Goal: Task Accomplishment & Management: Complete application form

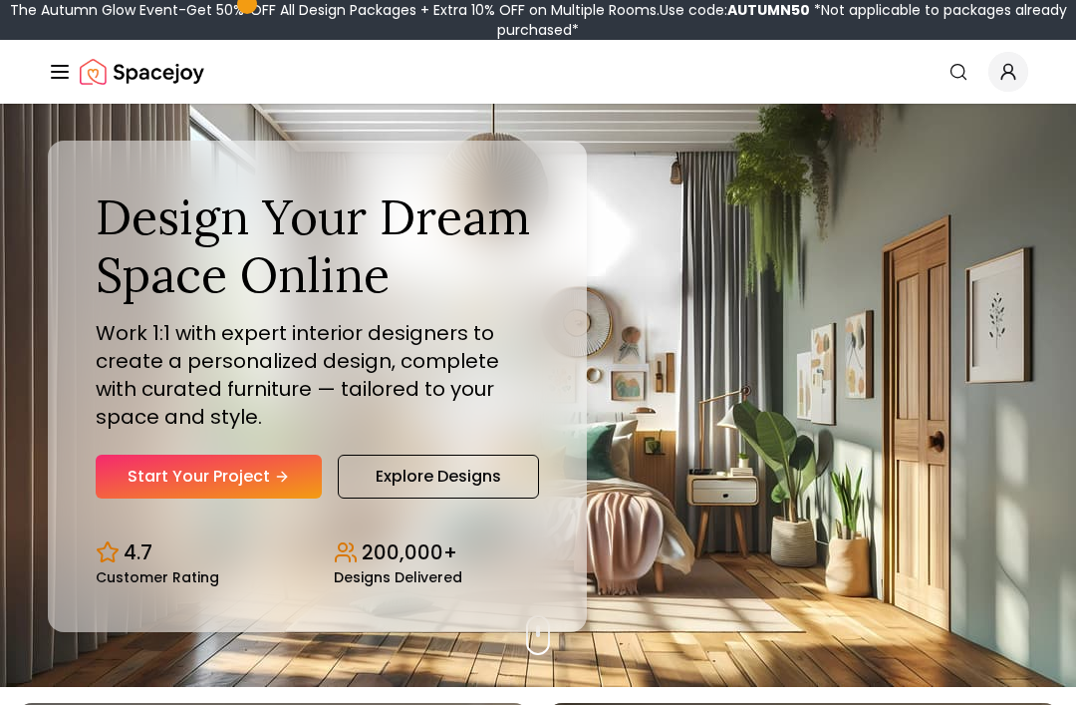
scroll to position [18, 0]
click at [264, 498] on link "Start Your Project" at bounding box center [209, 477] width 226 height 44
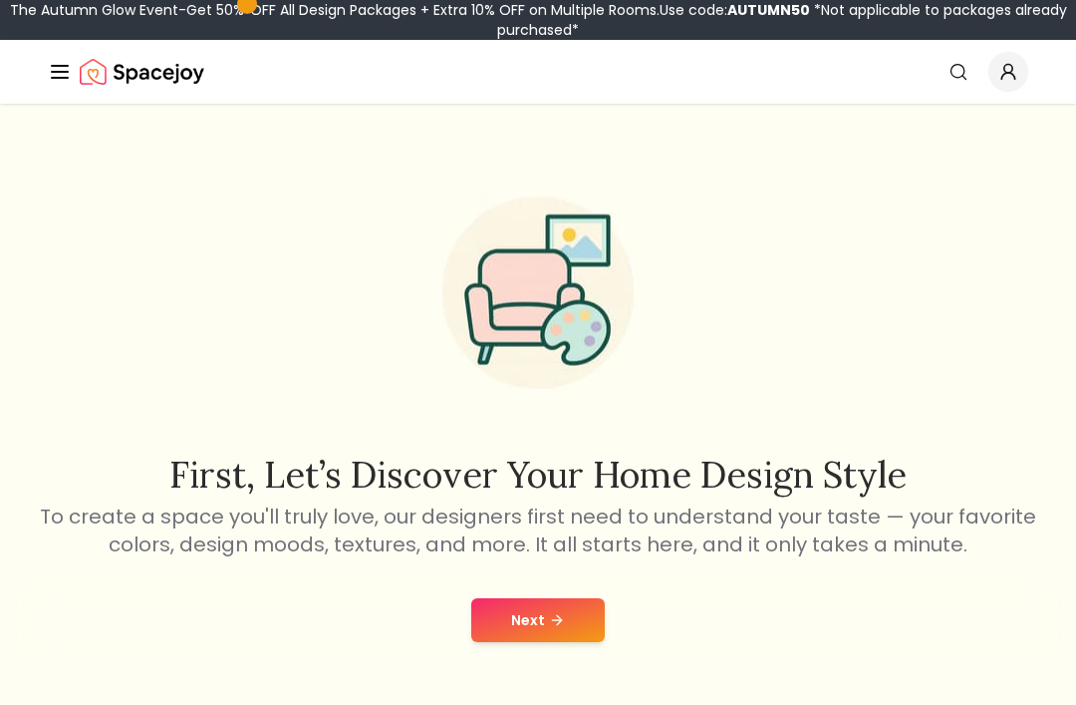
click at [515, 625] on button "Next" at bounding box center [538, 620] width 134 height 44
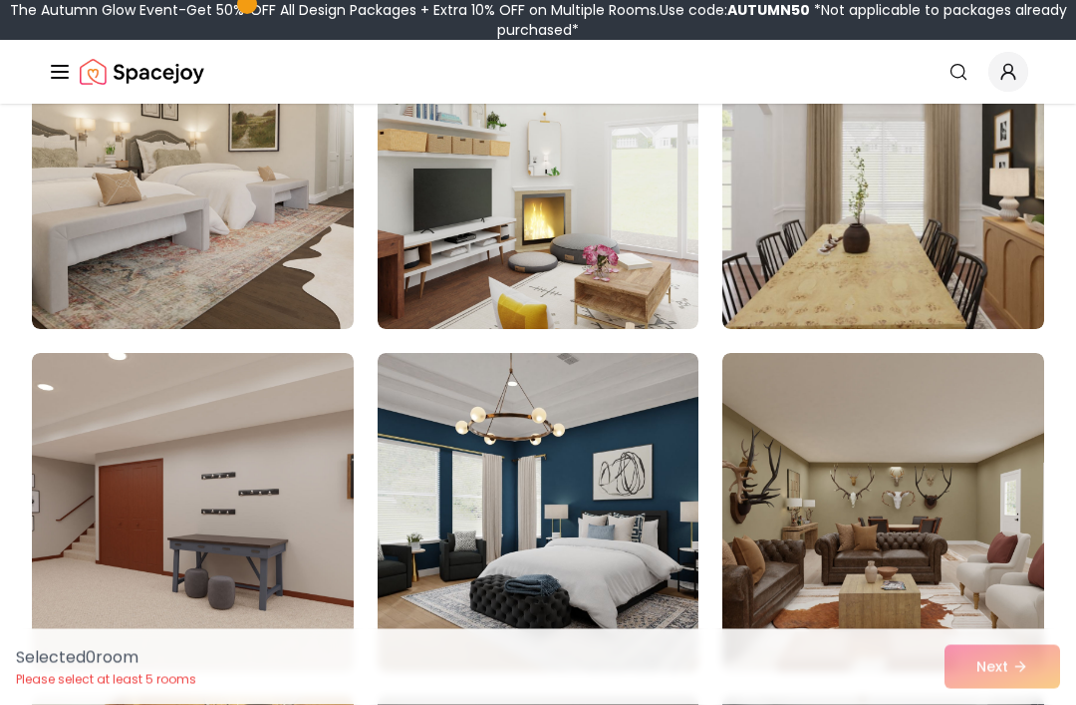
scroll to position [965, 0]
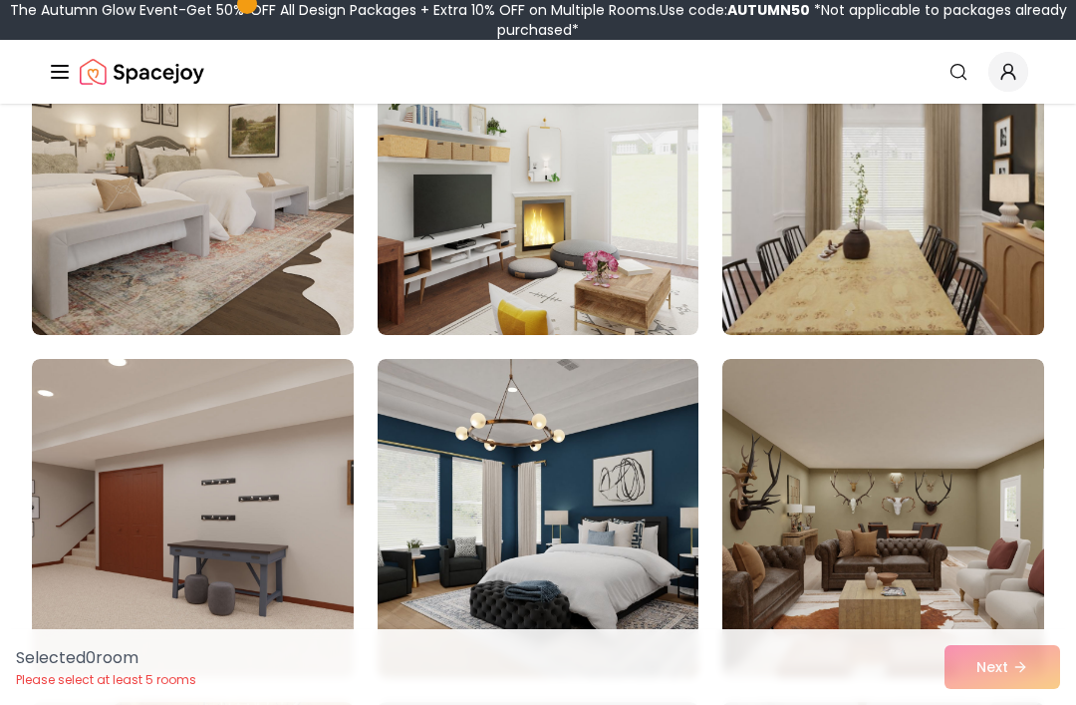
click at [653, 299] on img at bounding box center [539, 175] width 322 height 319
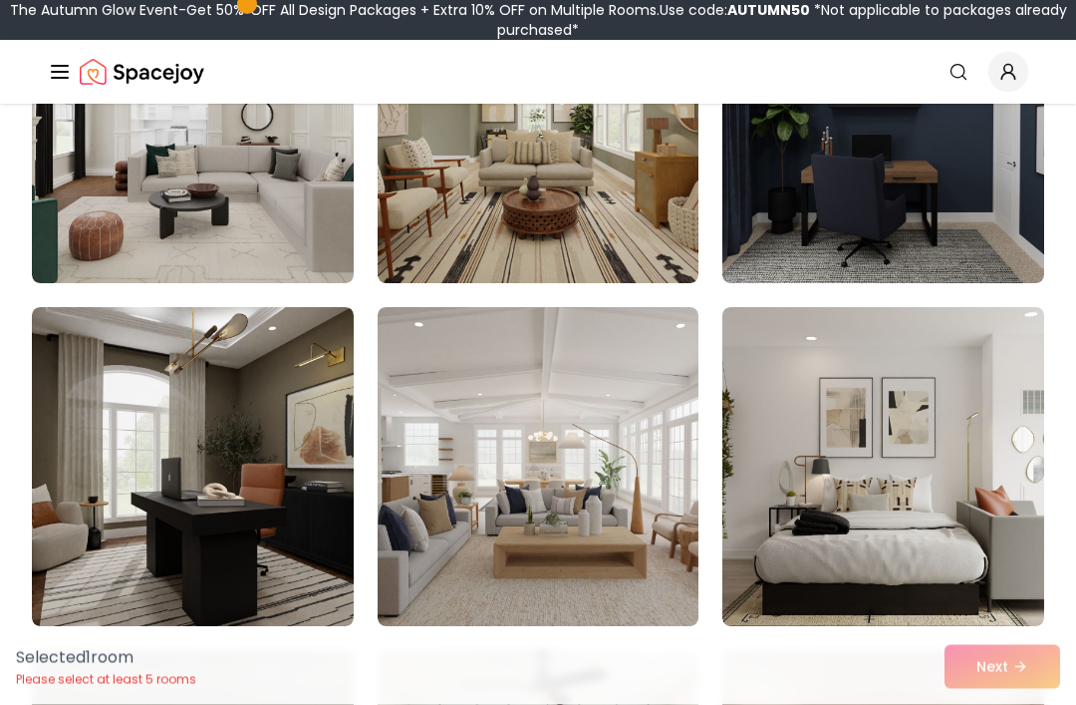
scroll to position [3417, 0]
click at [243, 252] on img at bounding box center [193, 123] width 322 height 319
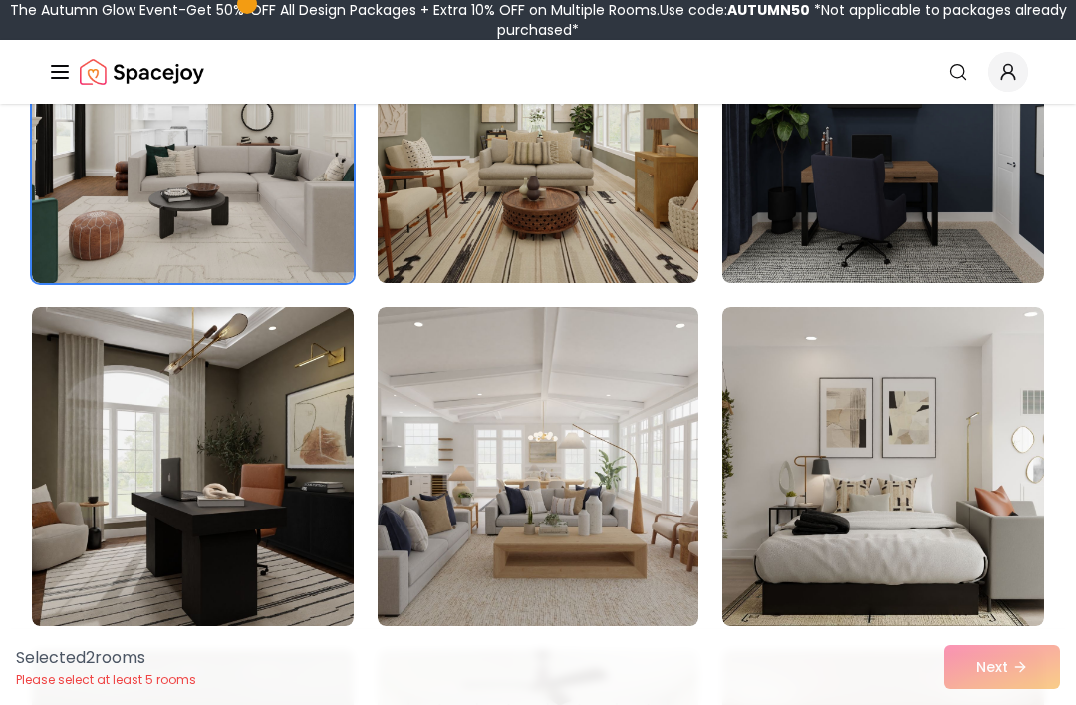
click at [227, 494] on img at bounding box center [193, 466] width 322 height 319
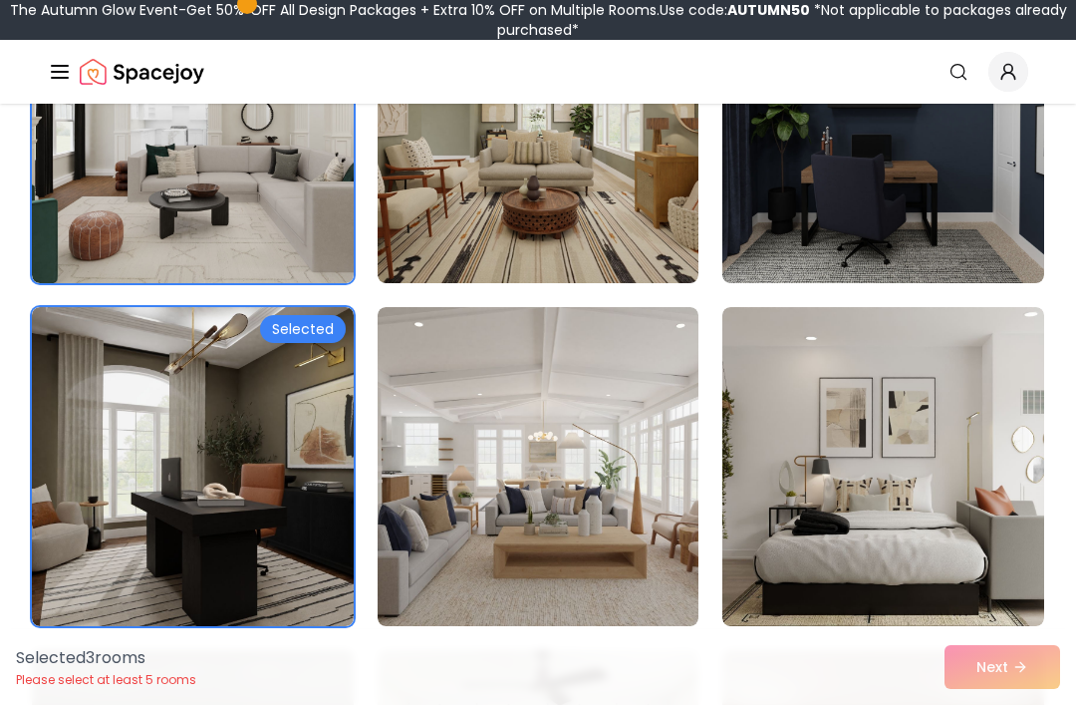
click at [1015, 704] on div "Selected 3 room s Please select at least 5 rooms Next" at bounding box center [538, 667] width 1076 height 76
click at [1011, 704] on div "Selected 3 room s Please select at least 5 rooms Next" at bounding box center [538, 667] width 1076 height 76
click at [1017, 704] on div "Selected 3 room s Please select at least 5 rooms Next" at bounding box center [538, 667] width 1076 height 76
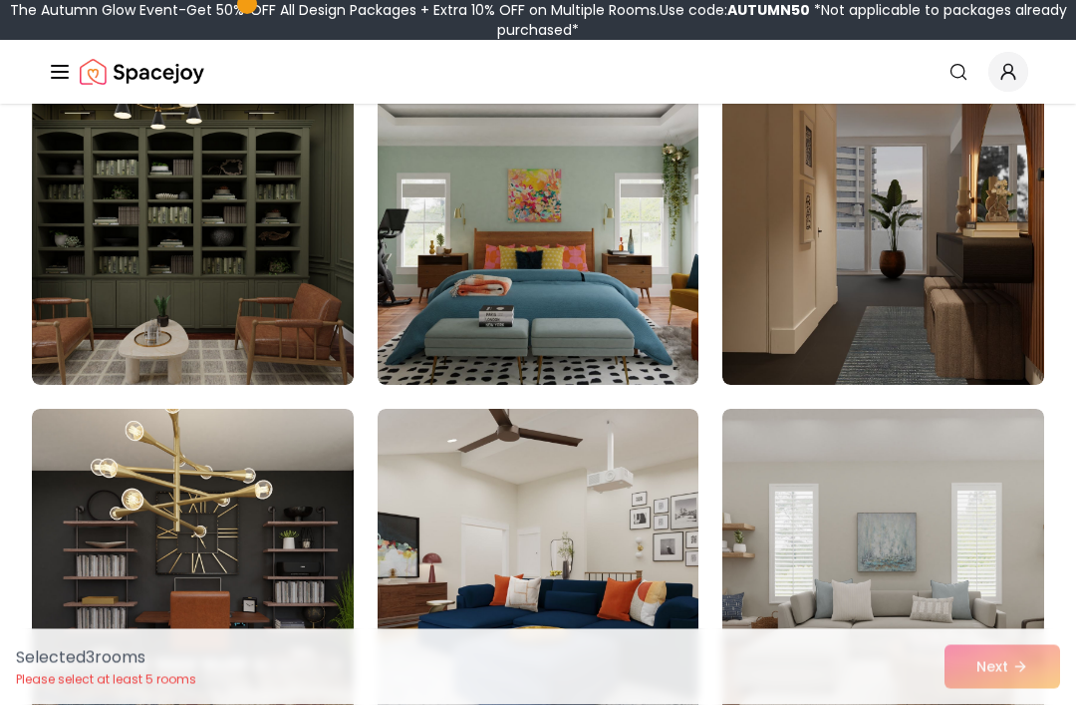
scroll to position [4687, 0]
click at [228, 343] on img at bounding box center [193, 225] width 322 height 319
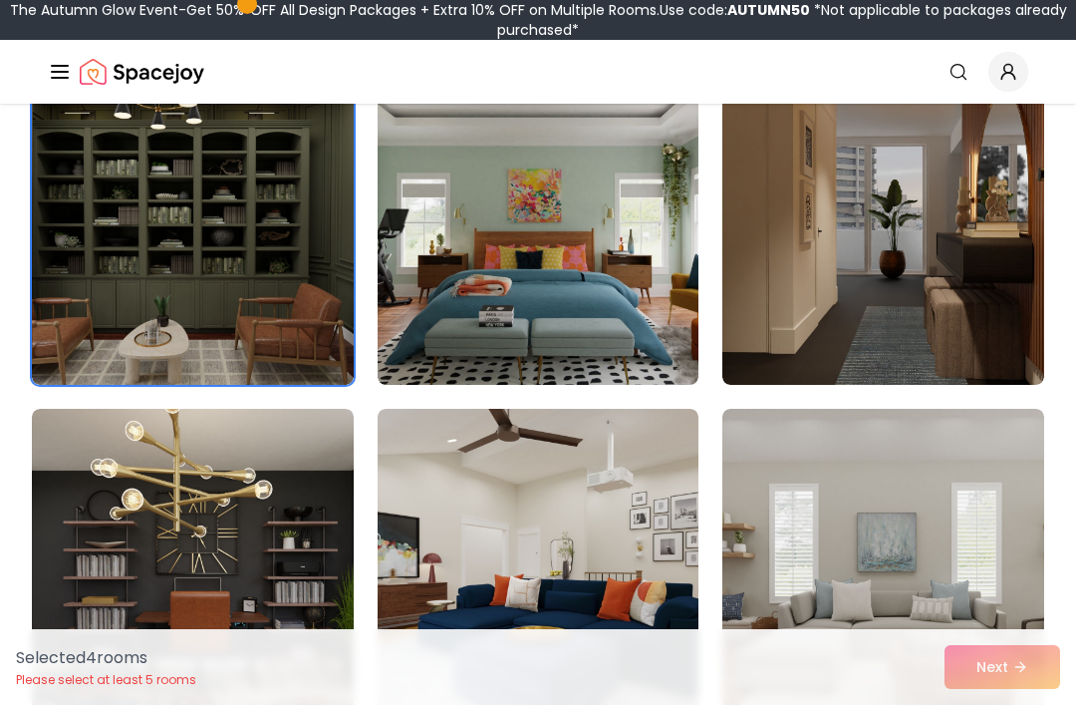
click at [496, 514] on img at bounding box center [539, 568] width 322 height 319
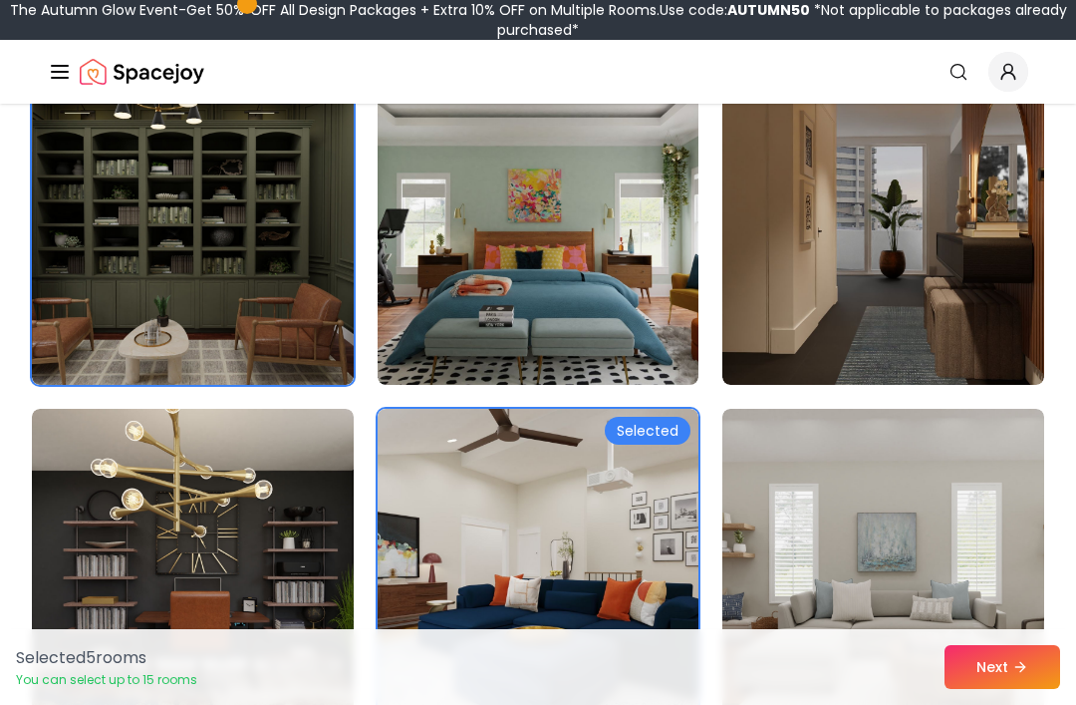
click at [975, 689] on button "Next" at bounding box center [1003, 667] width 116 height 44
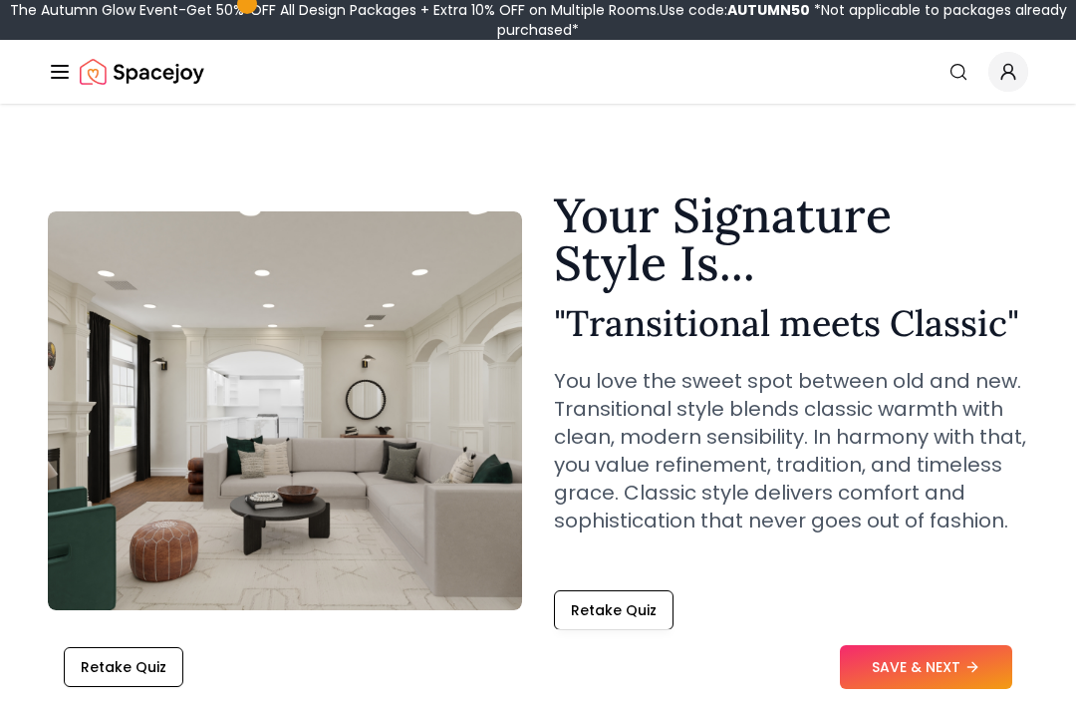
click at [617, 609] on button "Retake Quiz" at bounding box center [614, 610] width 120 height 40
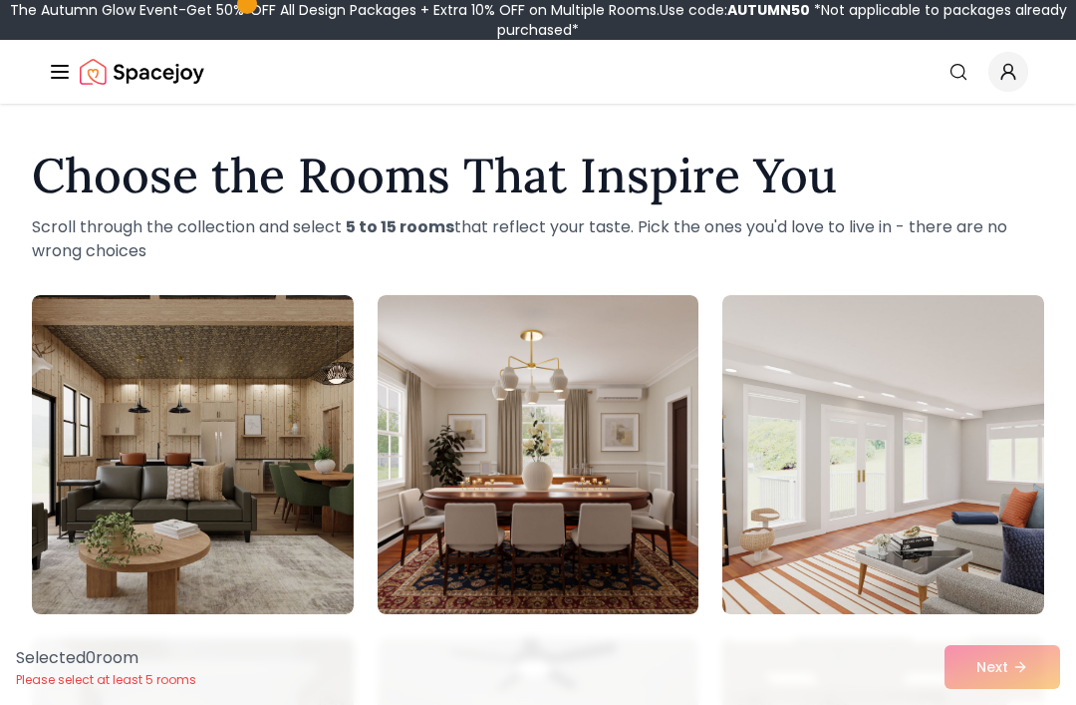
click at [243, 535] on img at bounding box center [193, 454] width 322 height 319
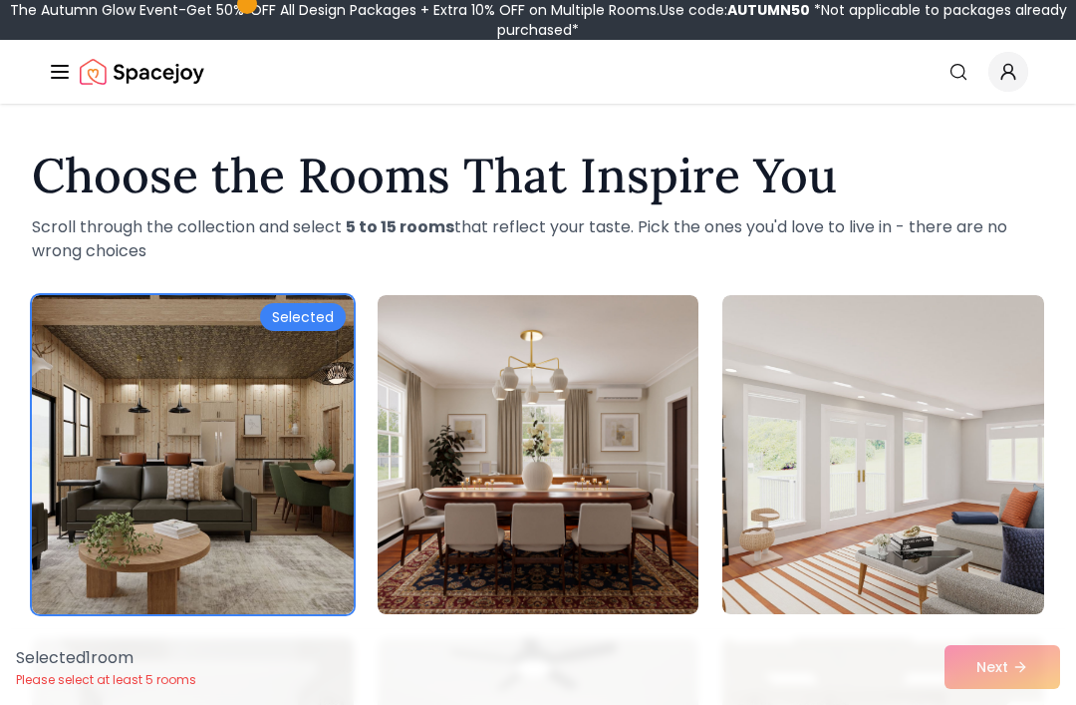
click at [539, 538] on img at bounding box center [539, 454] width 322 height 319
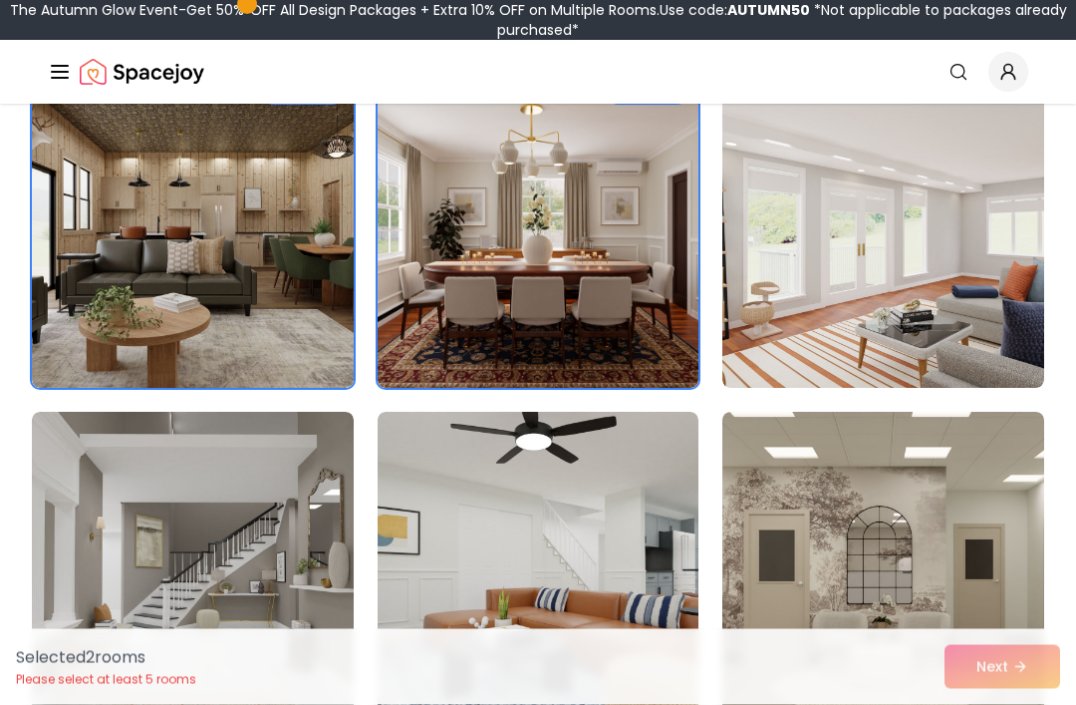
scroll to position [226, 0]
click at [977, 326] on img at bounding box center [884, 228] width 322 height 319
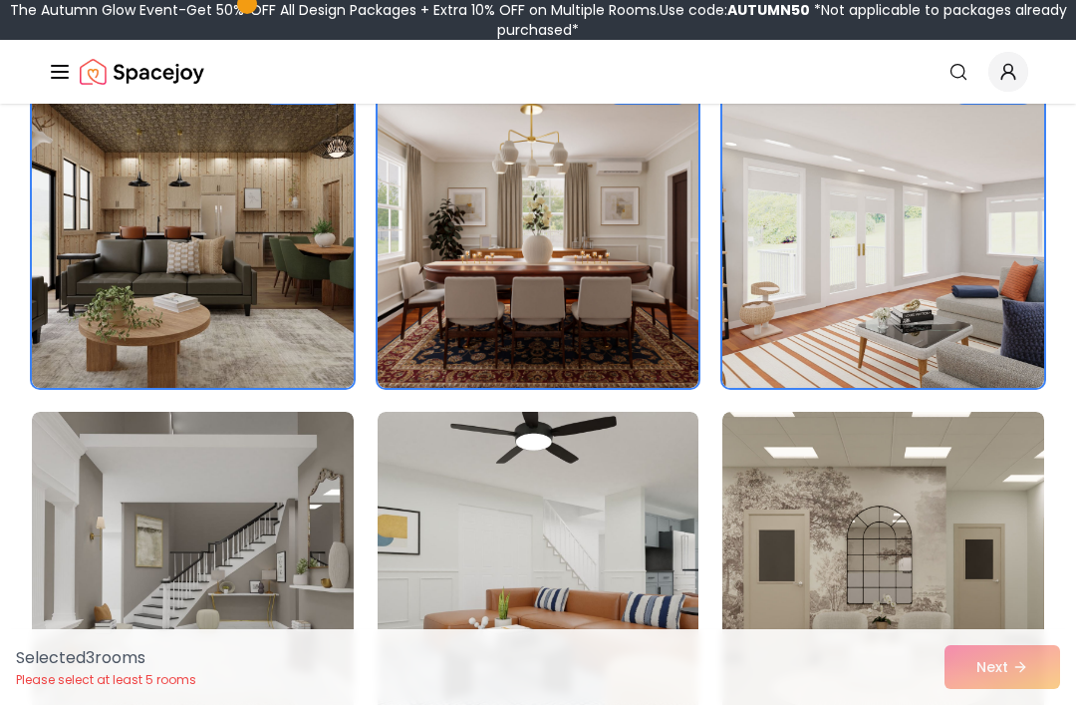
click at [627, 340] on img at bounding box center [539, 228] width 322 height 319
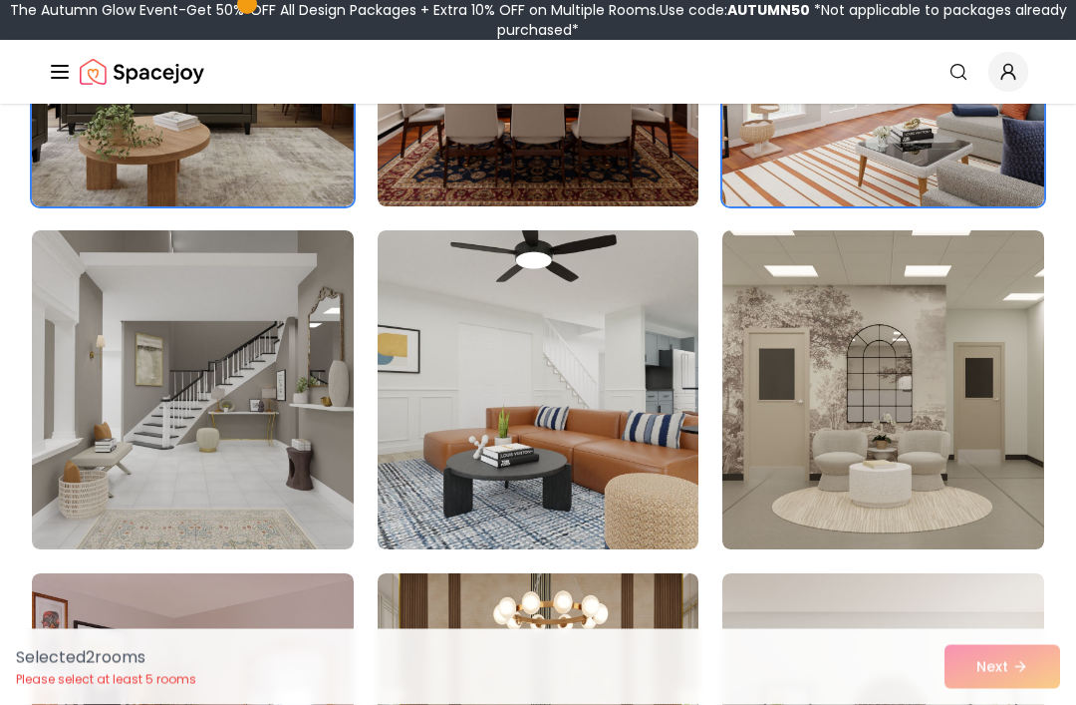
scroll to position [413, 0]
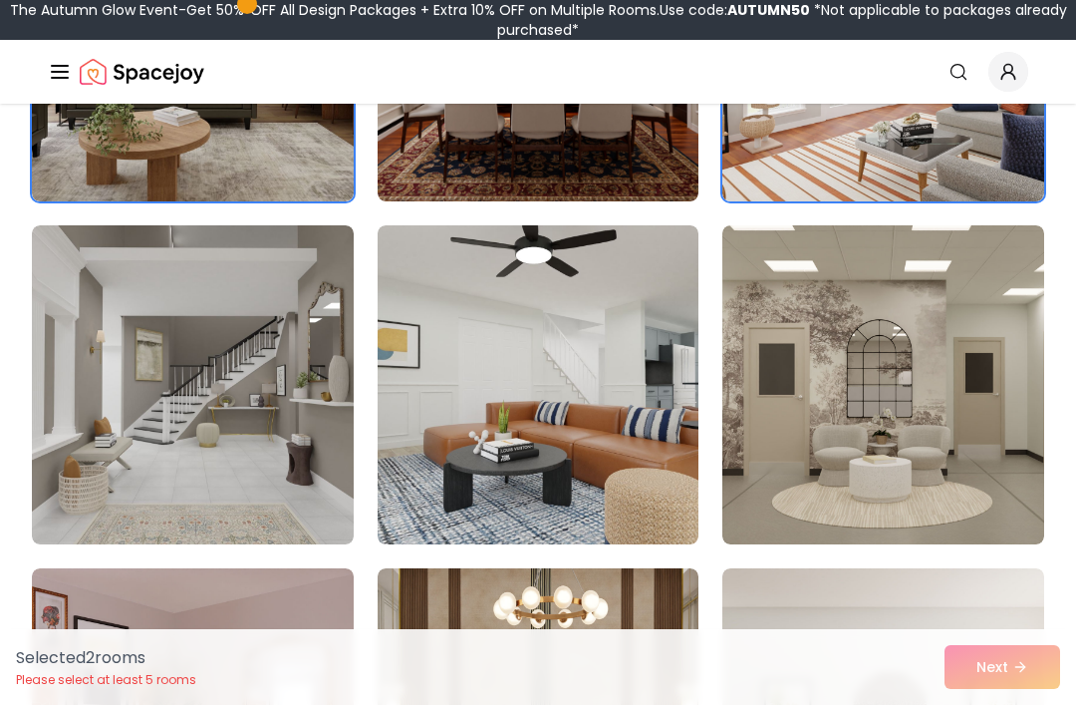
click at [522, 447] on img at bounding box center [539, 384] width 322 height 319
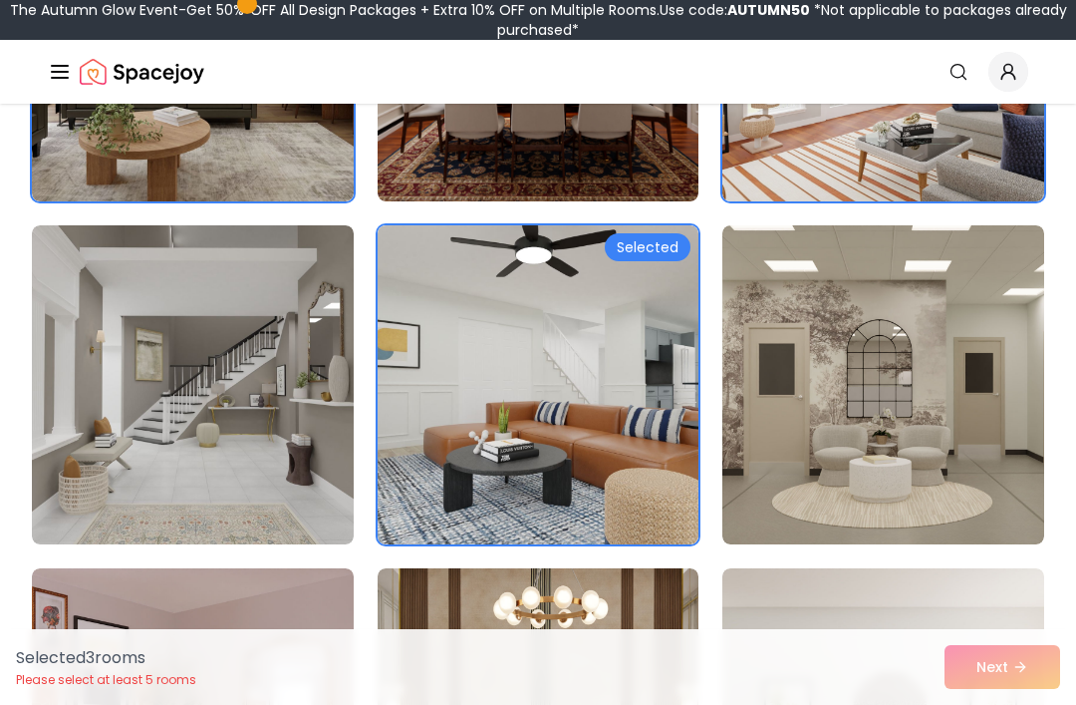
click at [273, 506] on img at bounding box center [193, 384] width 322 height 319
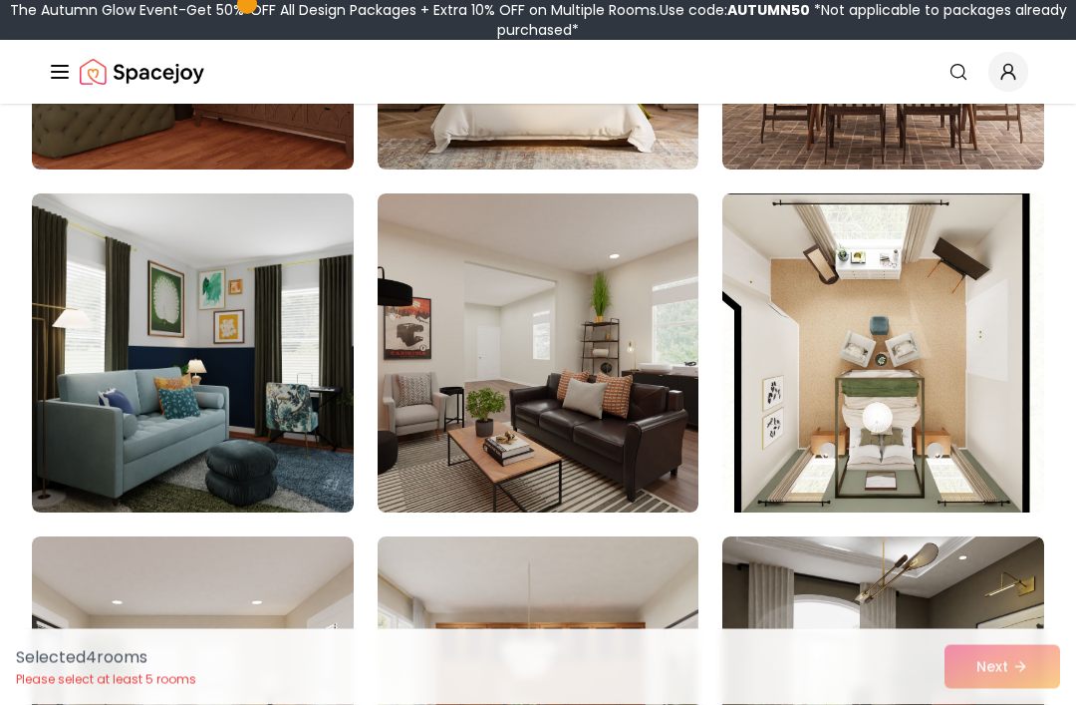
scroll to position [1130, 0]
click at [315, 447] on img at bounding box center [193, 352] width 322 height 319
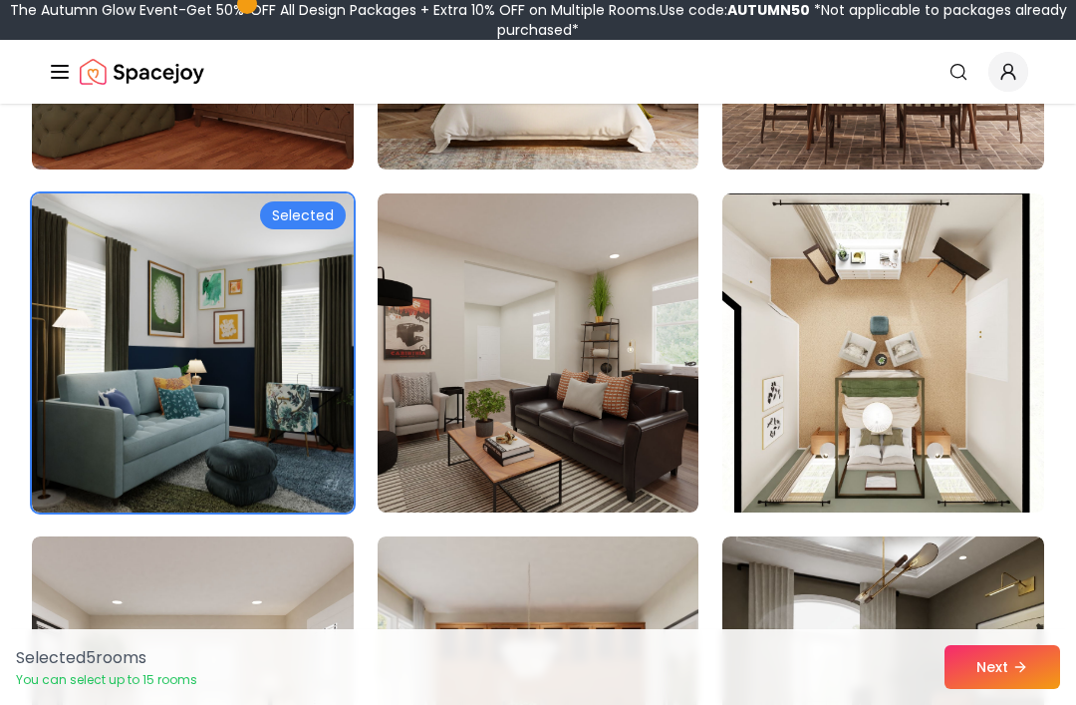
click at [656, 479] on img at bounding box center [539, 352] width 322 height 319
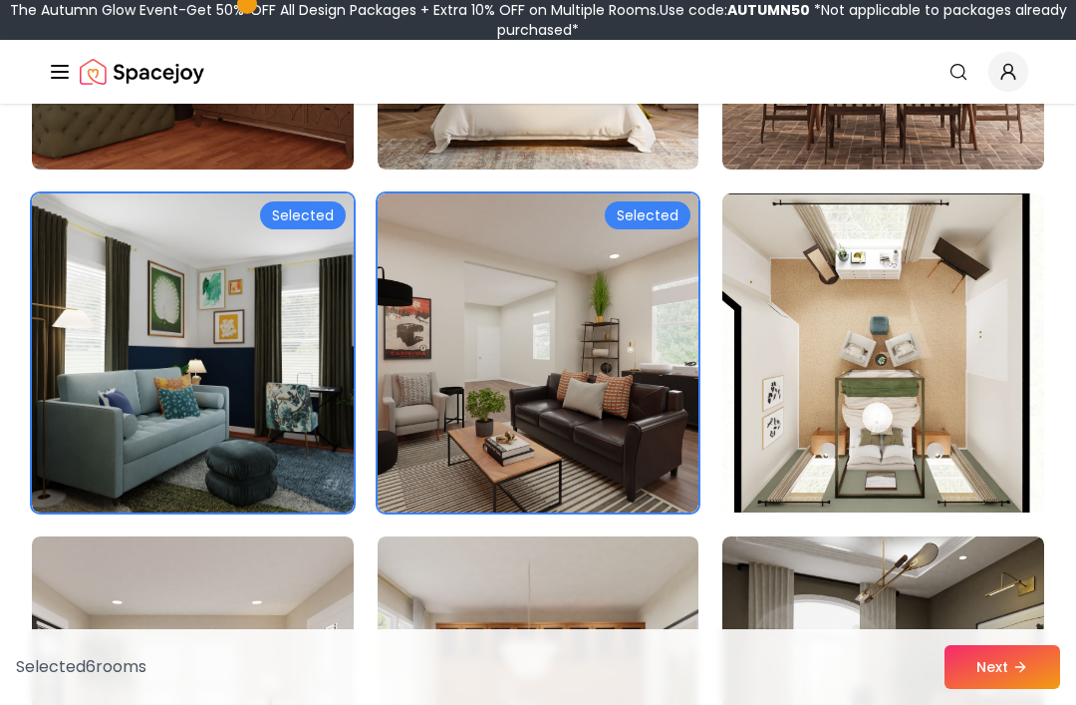
click at [633, 464] on img at bounding box center [539, 352] width 322 height 319
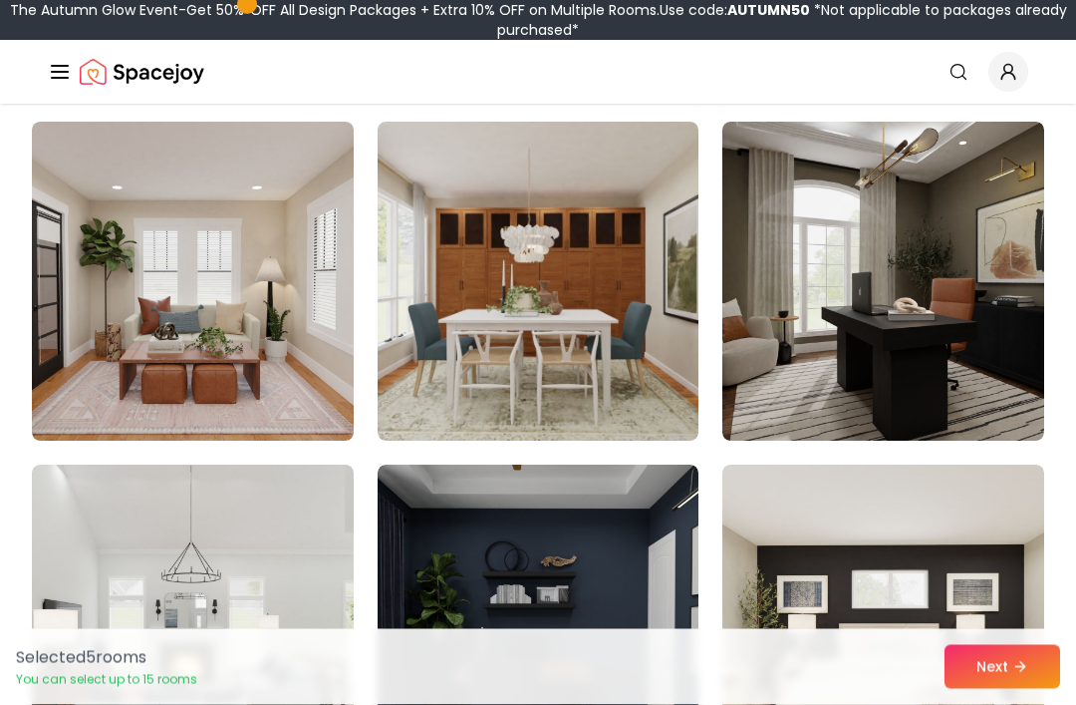
scroll to position [1545, 0]
click at [633, 387] on img at bounding box center [539, 281] width 322 height 319
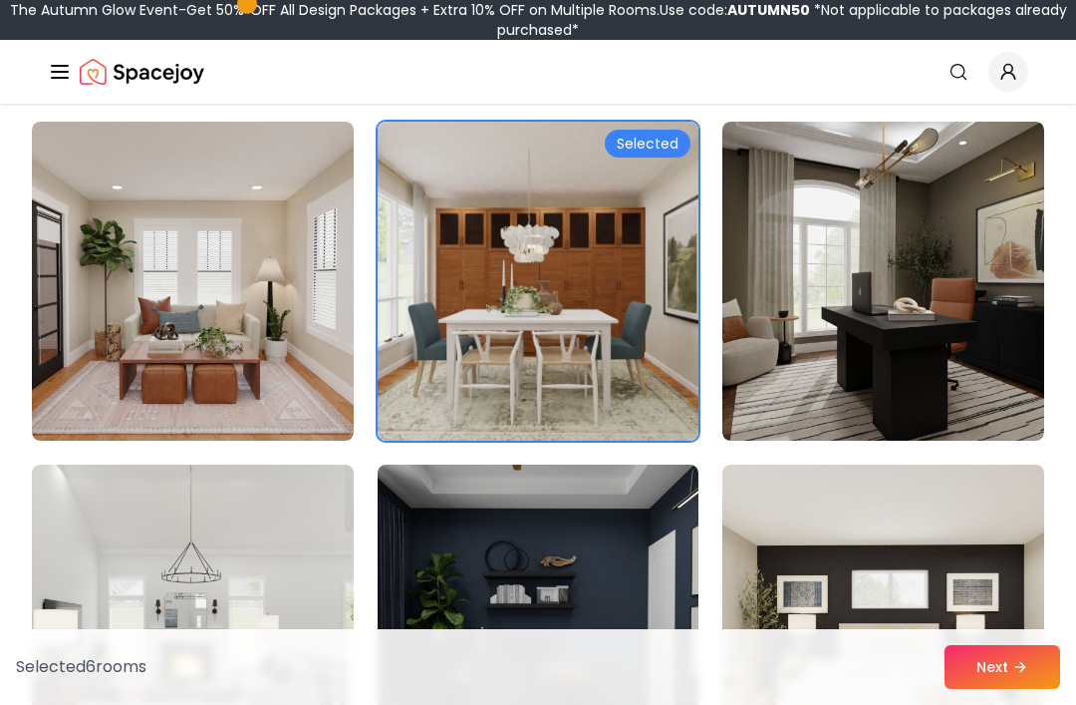
click at [892, 394] on img at bounding box center [884, 281] width 322 height 319
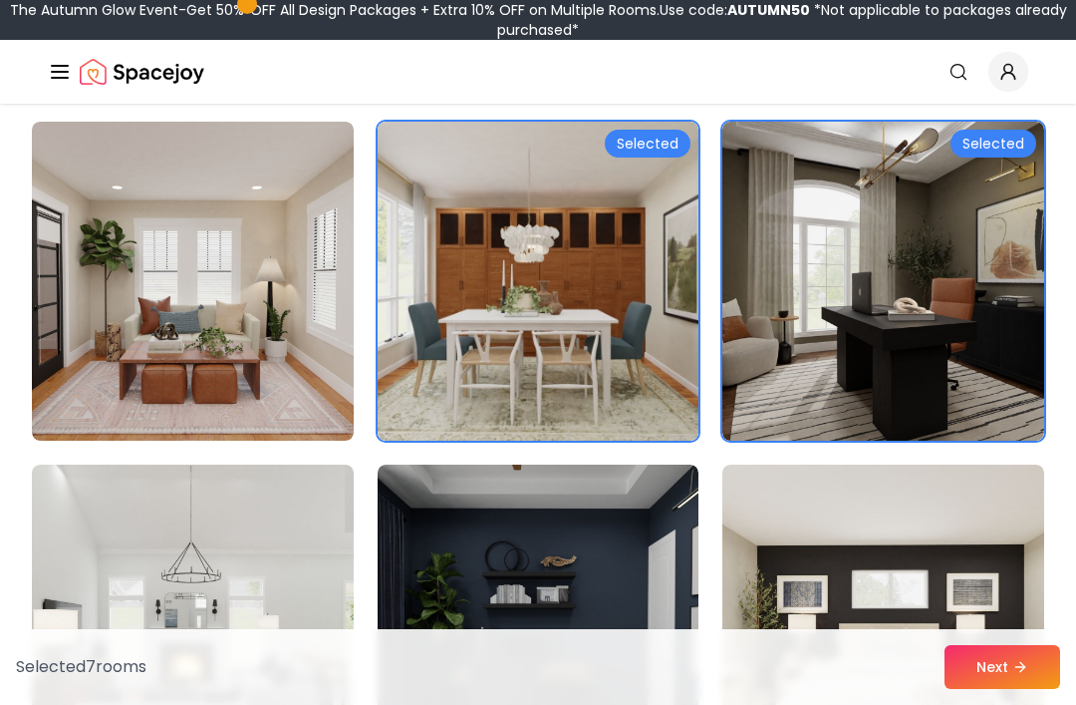
click at [1014, 704] on div "Selected 7 room s Next" at bounding box center [538, 667] width 1076 height 76
click at [1020, 675] on icon at bounding box center [1021, 667] width 16 height 16
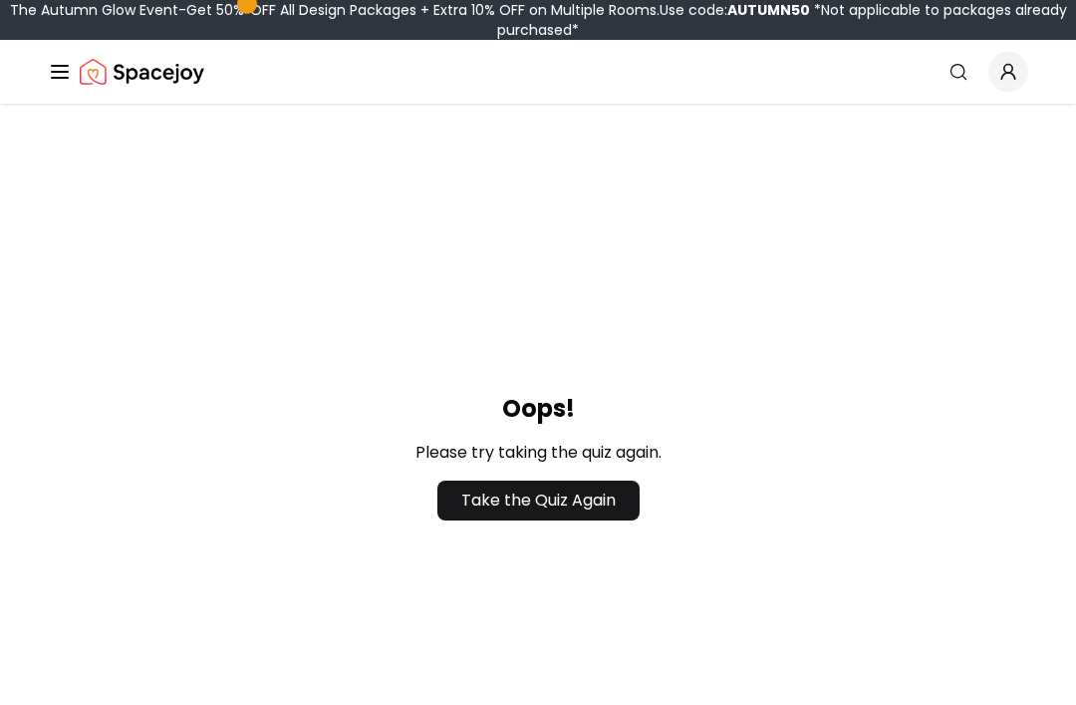
click at [540, 515] on link "Take the Quiz Again" at bounding box center [539, 500] width 202 height 40
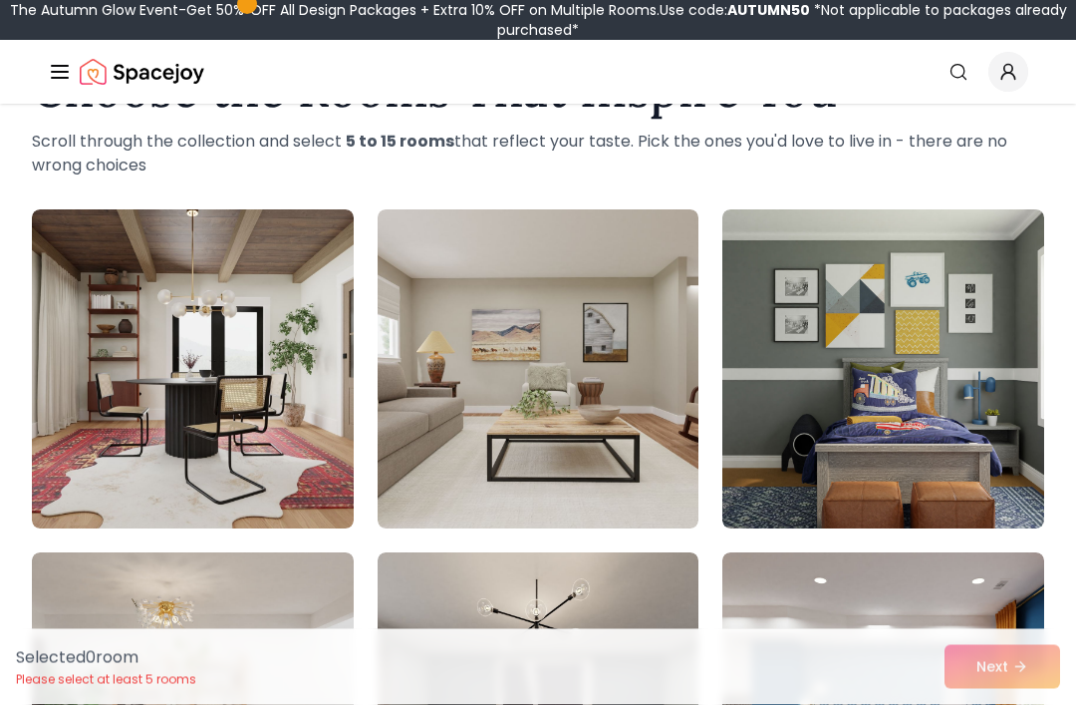
scroll to position [106, 0]
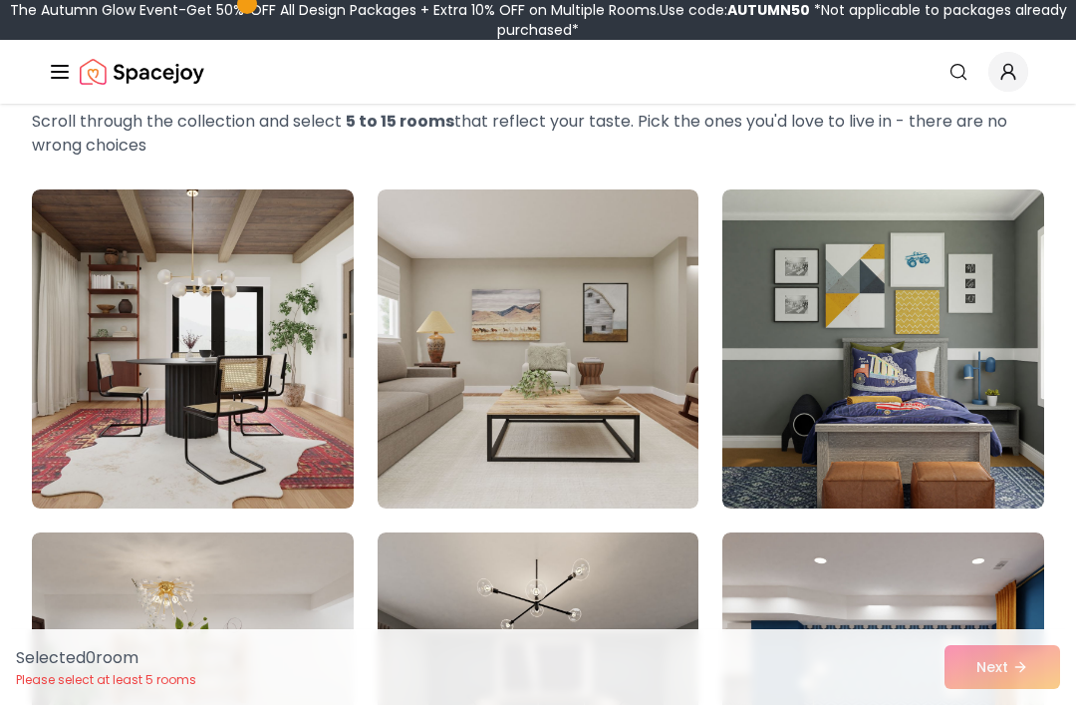
click at [253, 468] on img at bounding box center [193, 348] width 322 height 319
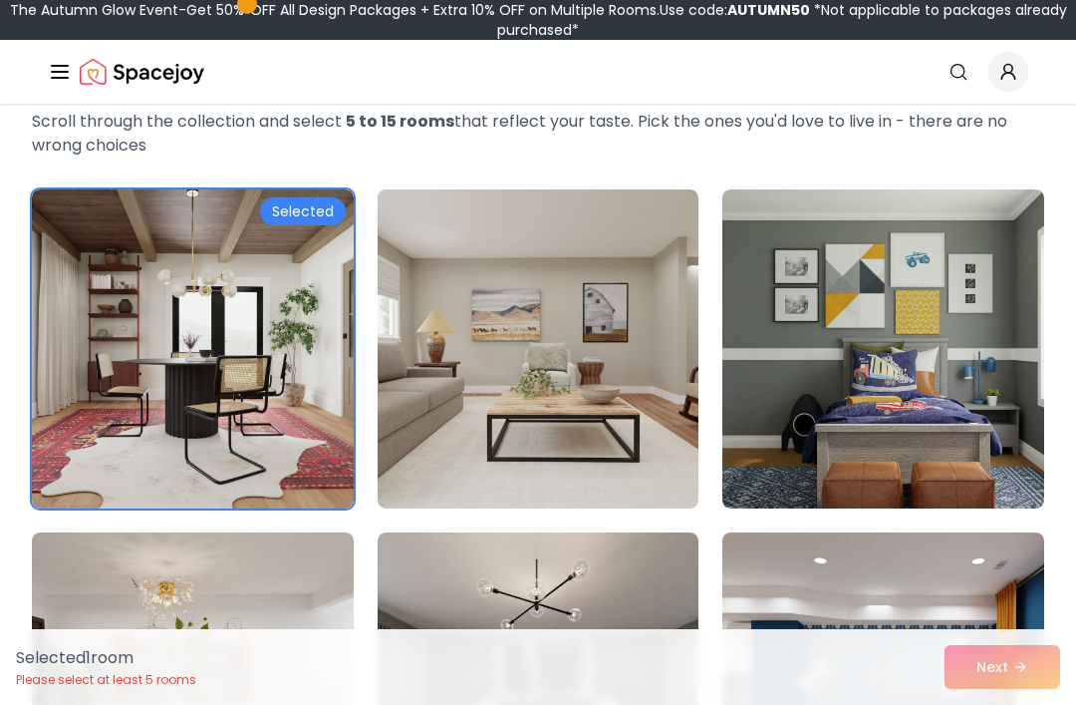
click at [425, 417] on img at bounding box center [539, 348] width 322 height 319
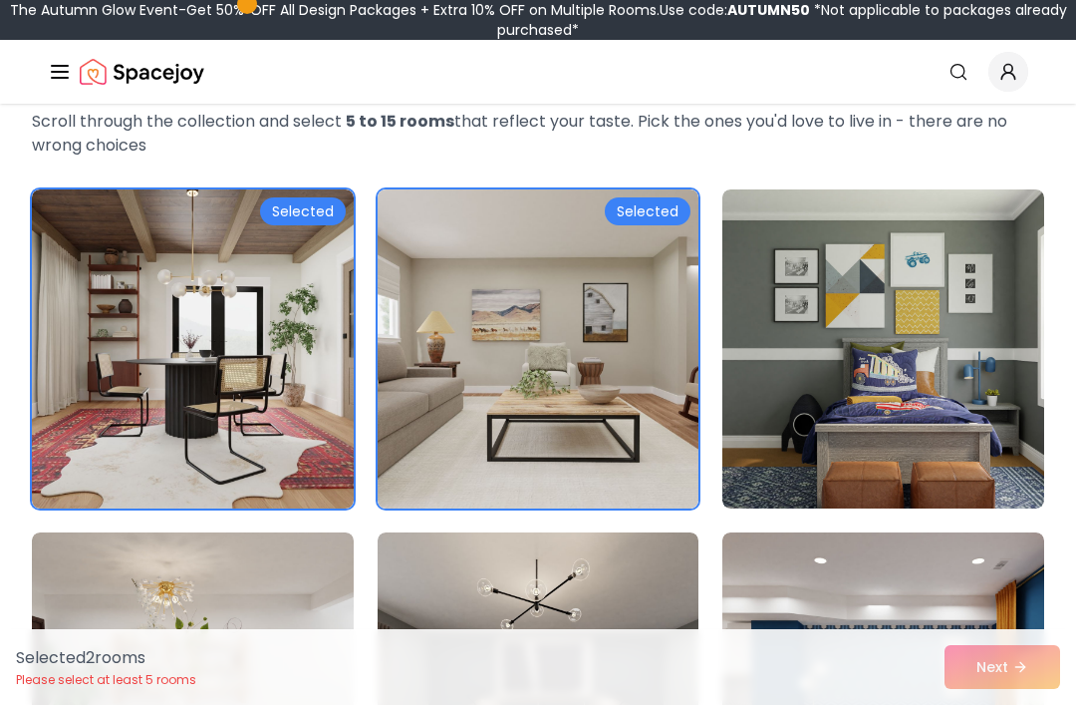
click at [863, 379] on img at bounding box center [884, 348] width 322 height 319
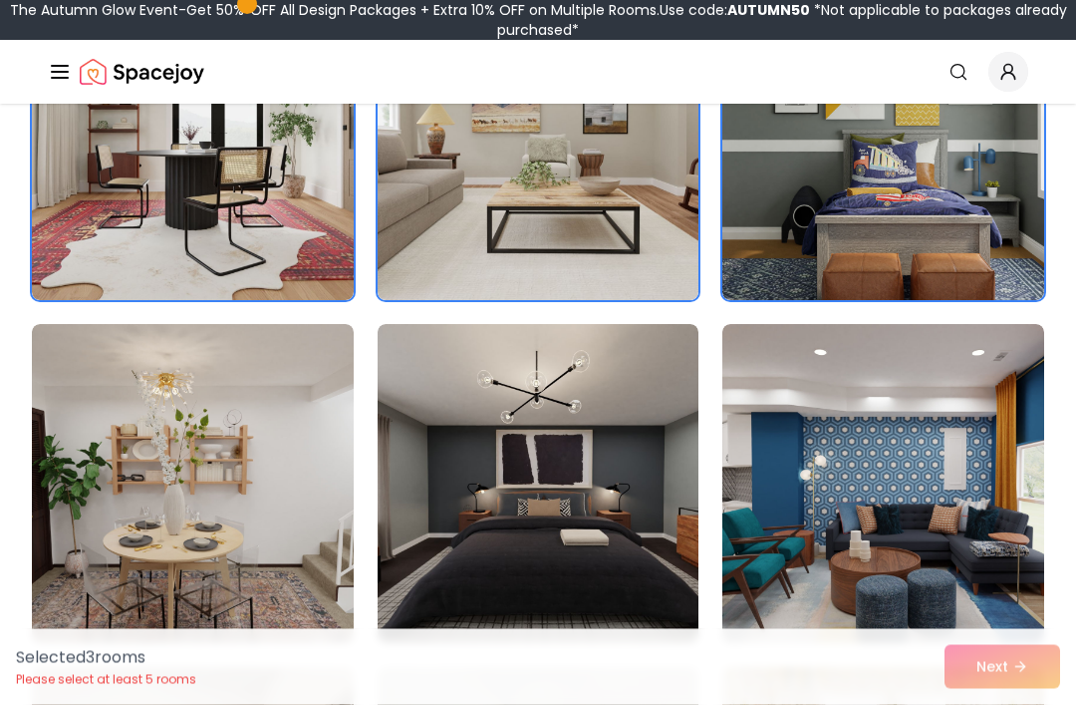
scroll to position [315, 0]
click at [253, 519] on img at bounding box center [193, 482] width 322 height 319
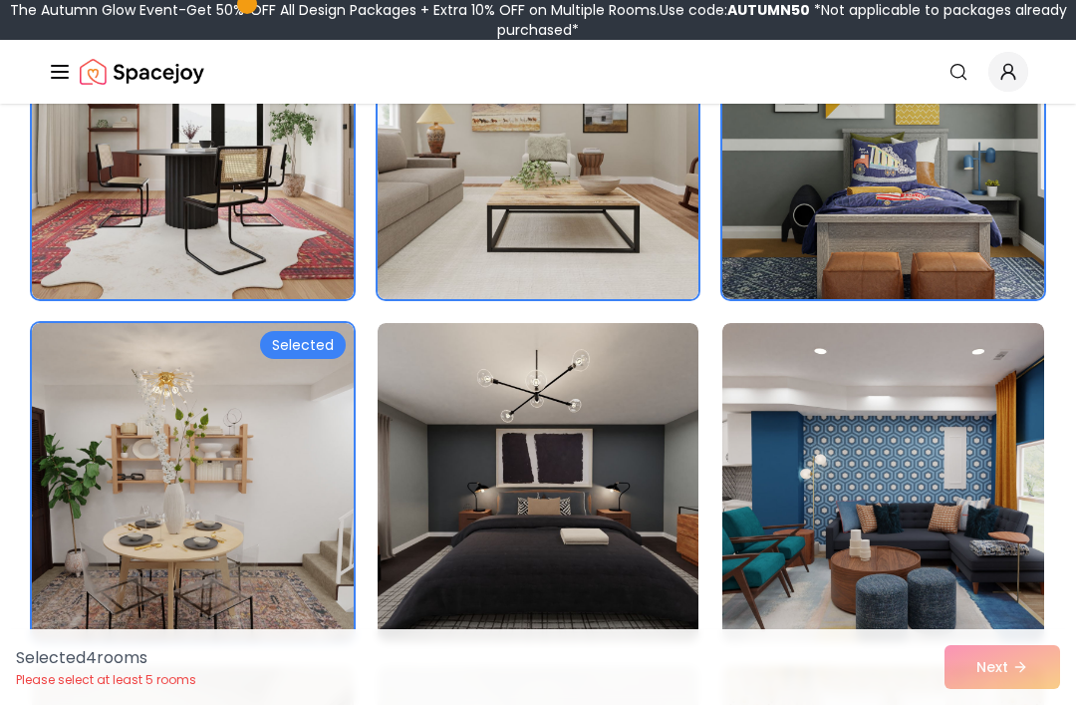
click at [470, 560] on img at bounding box center [539, 482] width 322 height 319
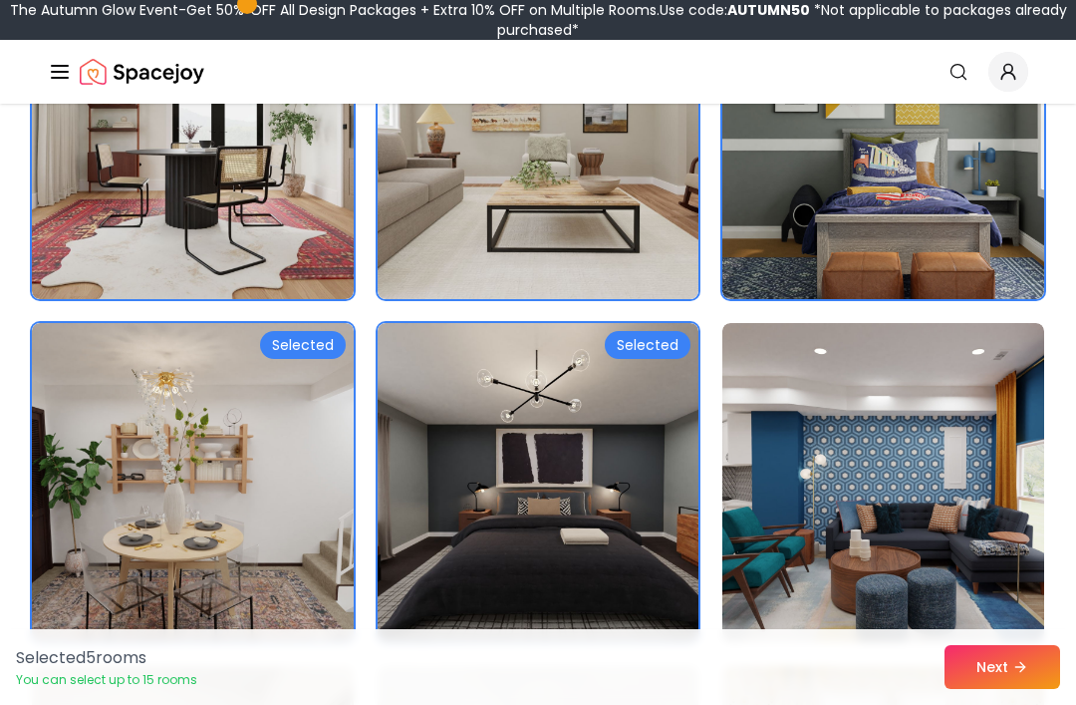
click at [811, 513] on img at bounding box center [884, 482] width 322 height 319
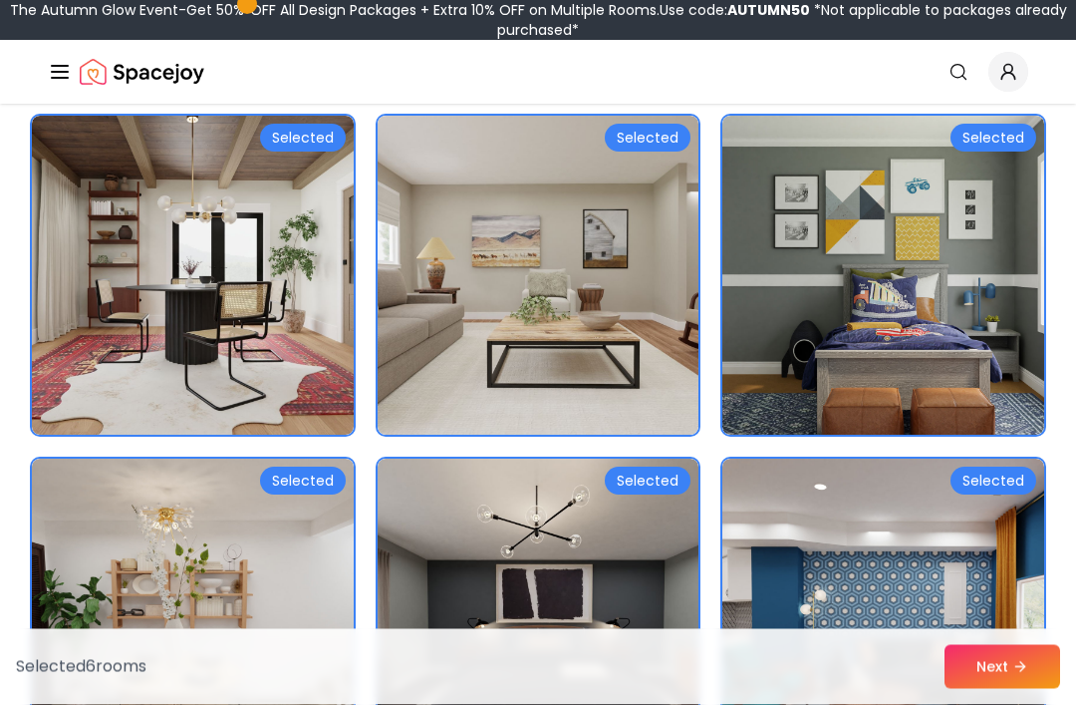
scroll to position [166, 0]
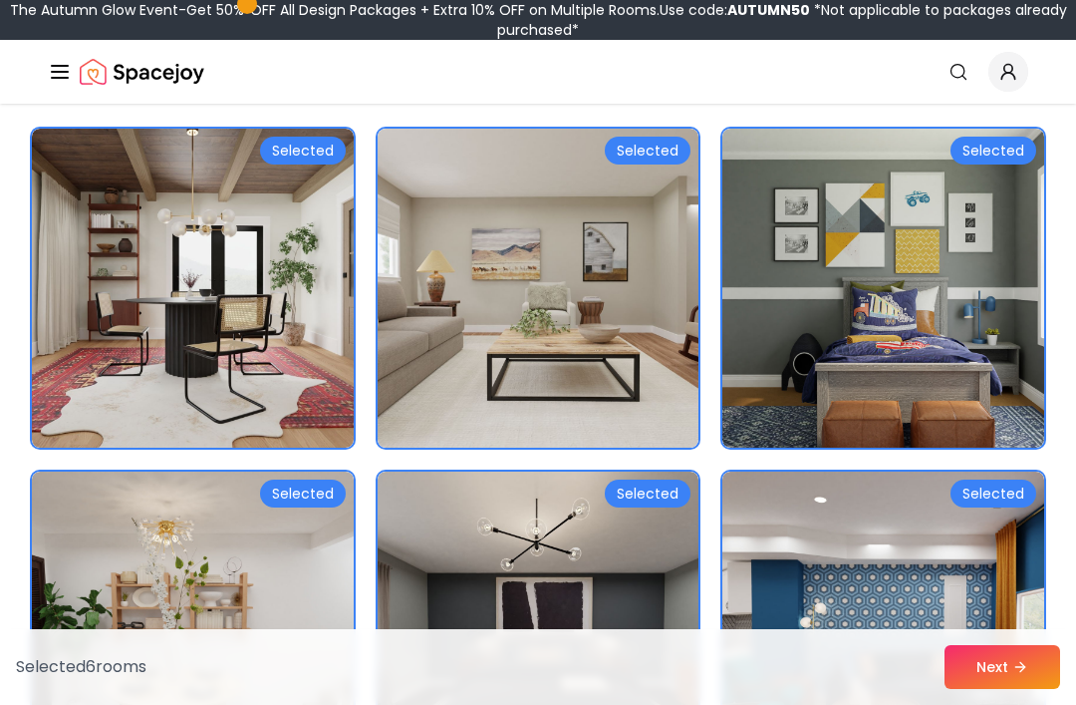
click at [985, 657] on button "Next" at bounding box center [1003, 667] width 116 height 44
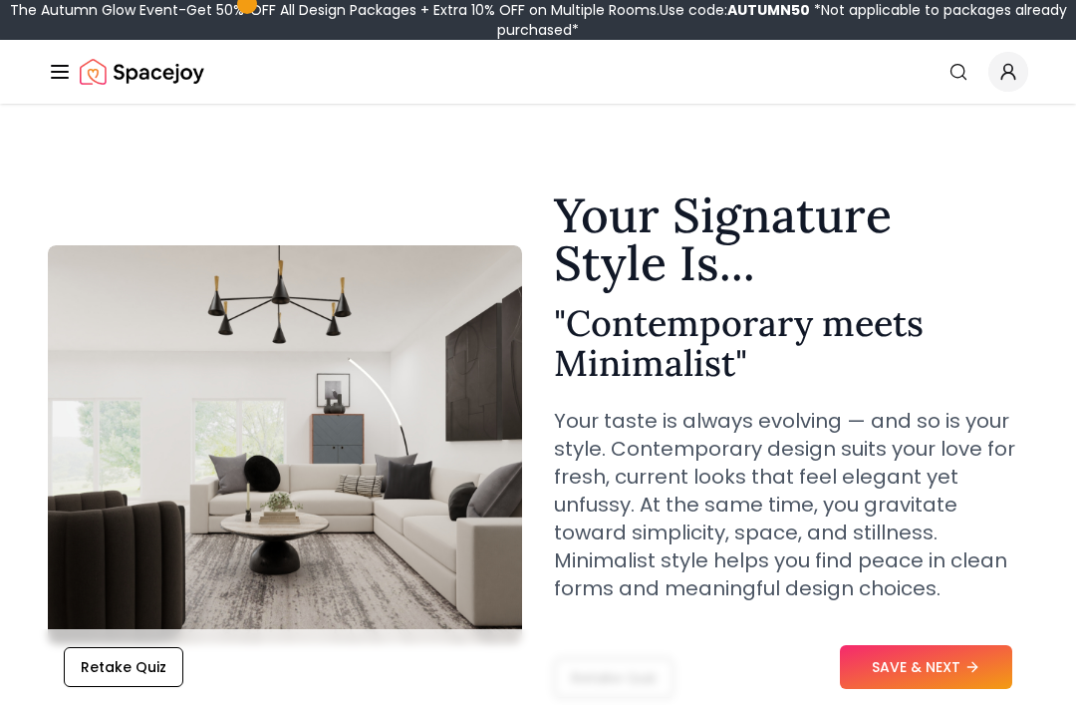
click at [936, 664] on button "SAVE & NEXT" at bounding box center [926, 667] width 172 height 44
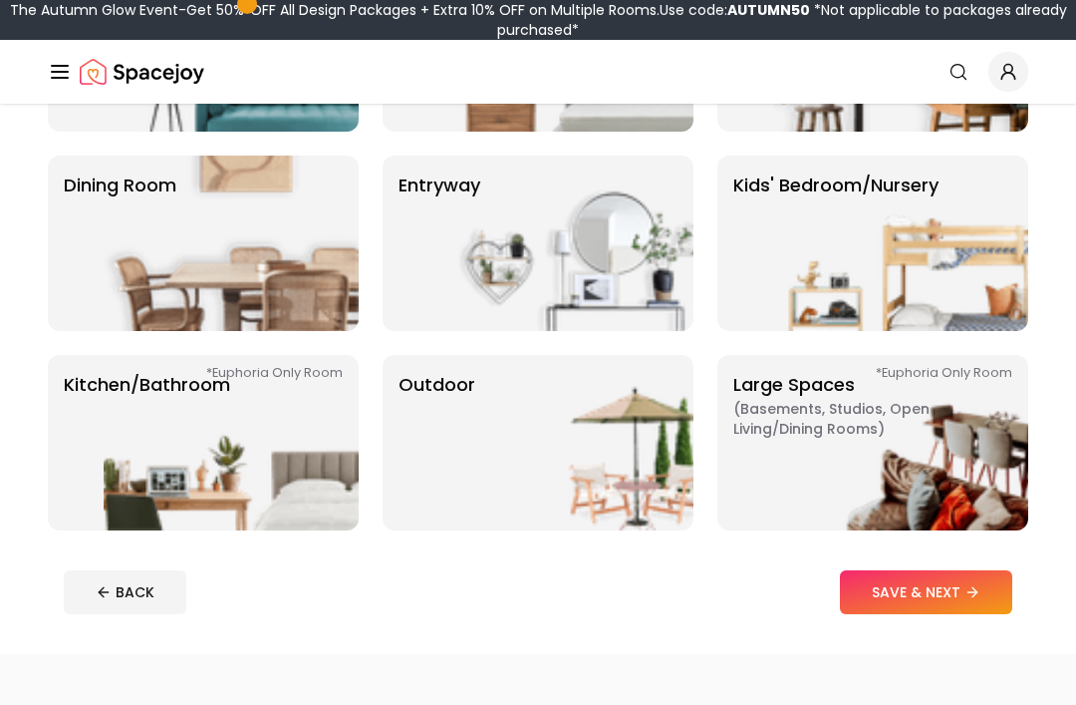
scroll to position [319, 0]
click at [957, 492] on img at bounding box center [900, 442] width 255 height 175
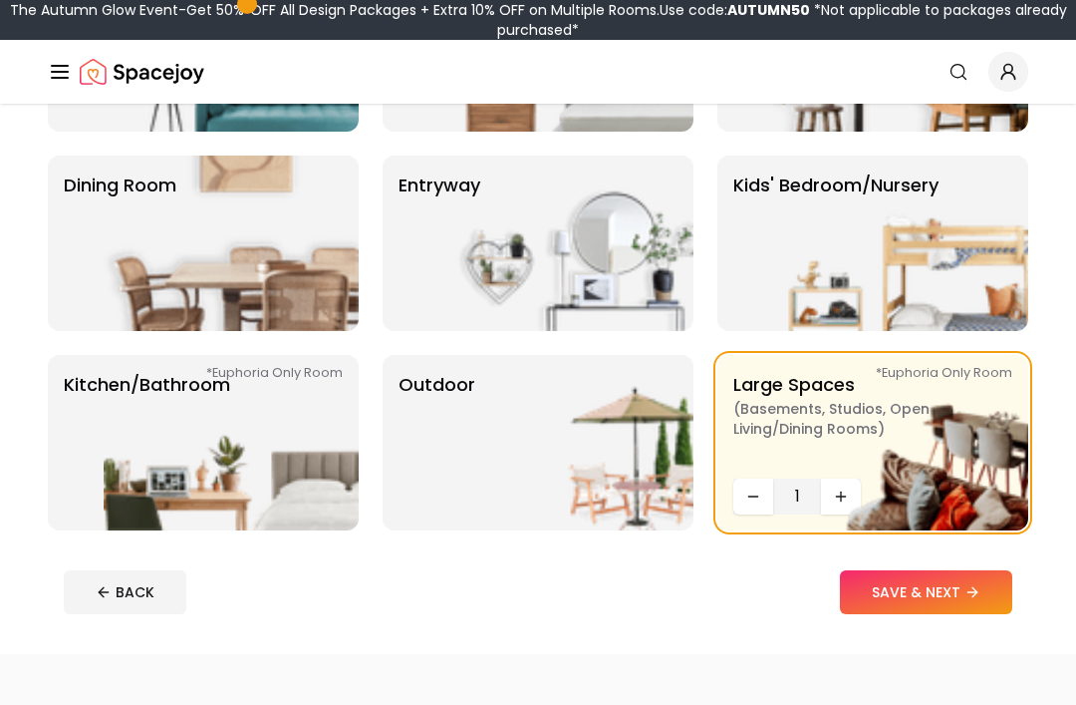
click at [928, 589] on button "SAVE & NEXT" at bounding box center [926, 592] width 172 height 44
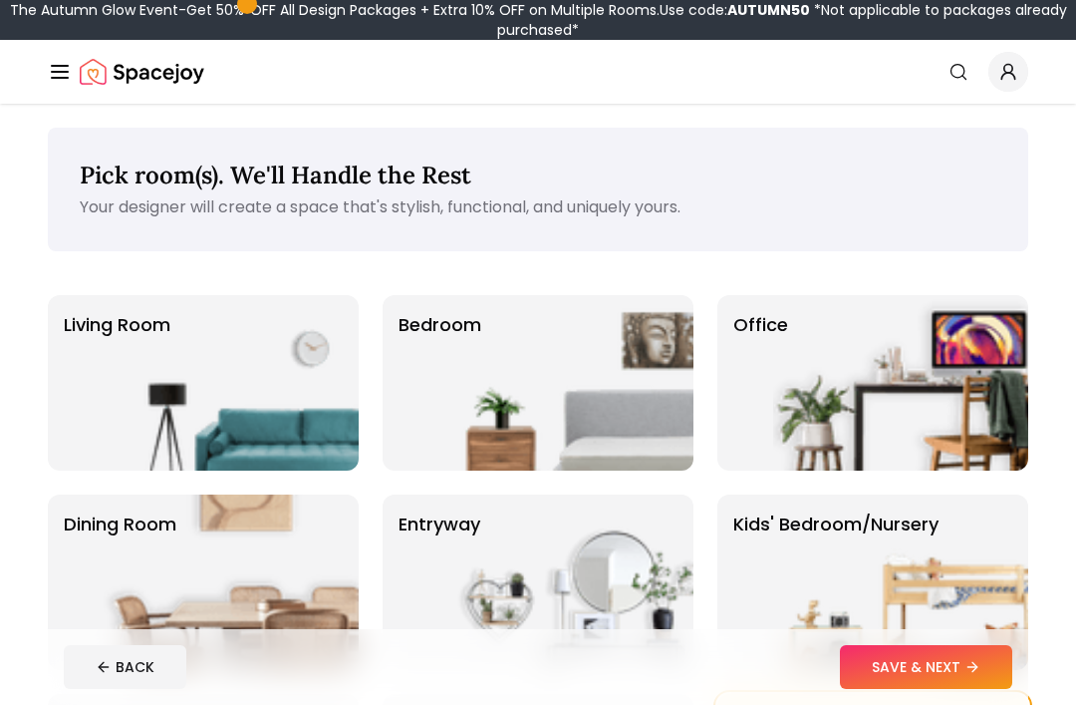
scroll to position [384, 0]
